Goal: Task Accomplishment & Management: Use online tool/utility

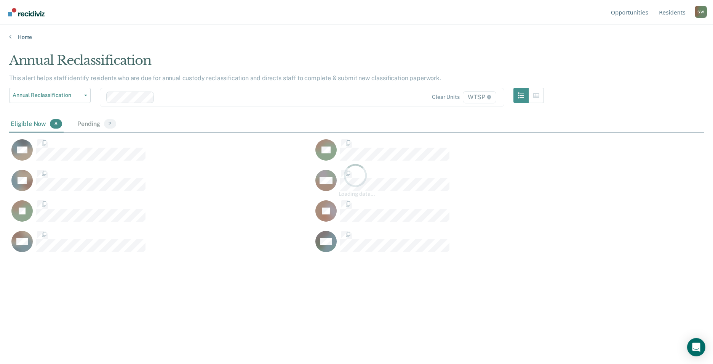
scroll to position [248, 689]
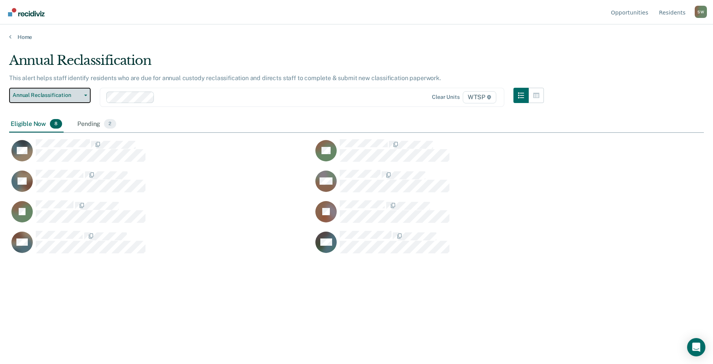
click at [58, 94] on span "Annual Reclassification" at bounding box center [47, 95] width 69 height 6
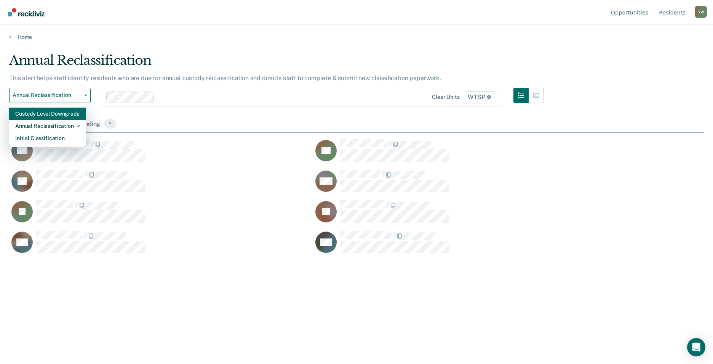
click at [49, 117] on div "Custody Level Downgrade" at bounding box center [47, 113] width 65 height 12
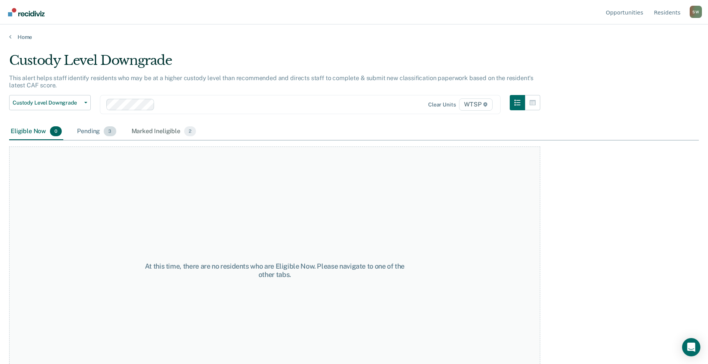
click at [86, 130] on div "Pending 3" at bounding box center [96, 131] width 42 height 17
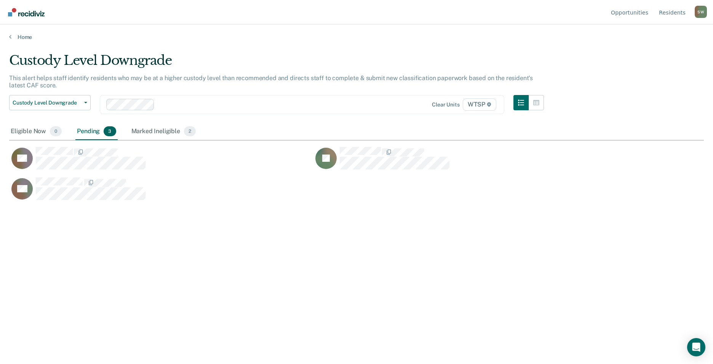
scroll to position [248, 689]
click at [30, 126] on div "Eligible Now 0" at bounding box center [36, 131] width 54 height 17
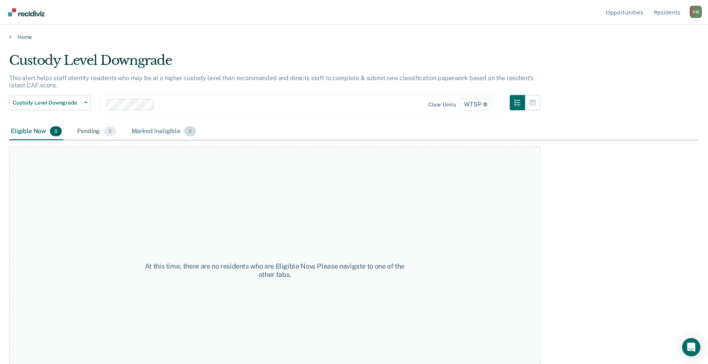
click at [152, 131] on div "Marked Ineligible 2" at bounding box center [164, 131] width 68 height 17
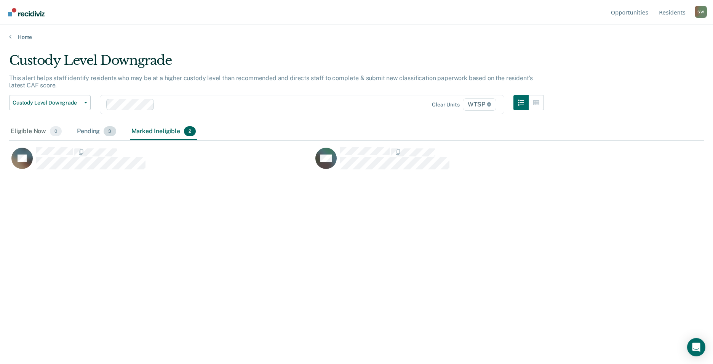
click at [93, 129] on div "Pending 3" at bounding box center [96, 131] width 42 height 17
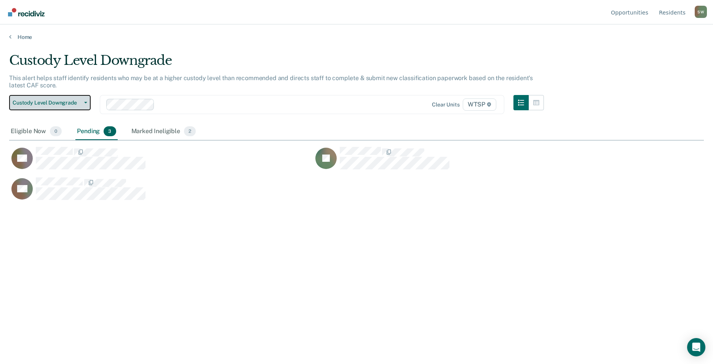
click at [55, 104] on span "Custody Level Downgrade" at bounding box center [47, 102] width 69 height 6
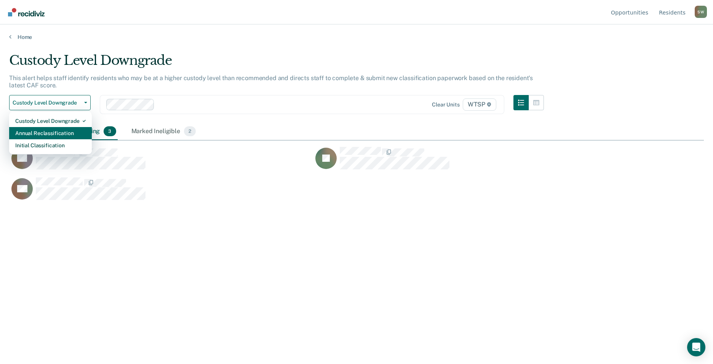
click at [55, 131] on div "Annual Reclassification" at bounding box center [50, 133] width 71 height 12
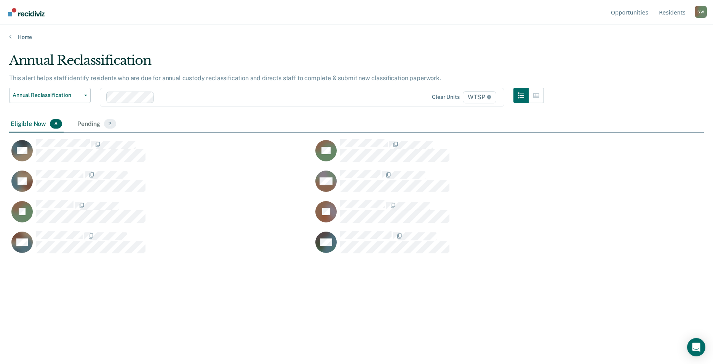
click at [705, 9] on div "S W" at bounding box center [701, 12] width 12 height 12
click at [653, 62] on link "Log Out" at bounding box center [670, 60] width 49 height 6
